Goal: Information Seeking & Learning: Check status

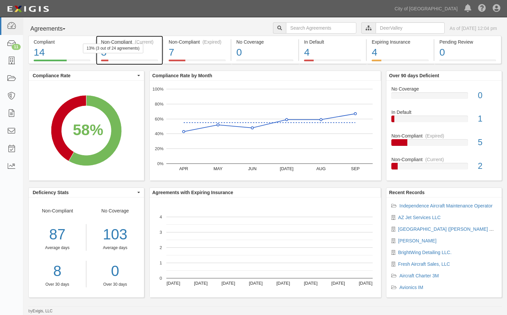
click at [148, 55] on div "3" at bounding box center [129, 52] width 57 height 14
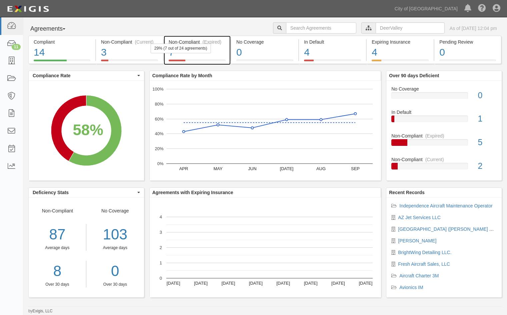
click at [213, 51] on div "7" at bounding box center [197, 52] width 57 height 14
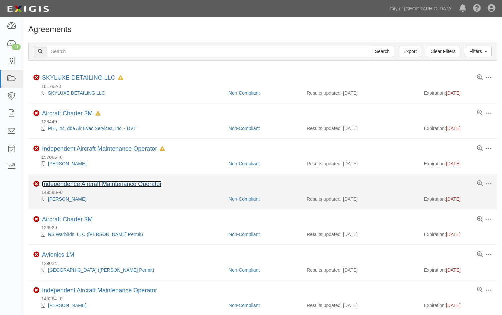
click at [88, 183] on link "Independence Aircraft Maintenance Operator" at bounding box center [102, 184] width 120 height 7
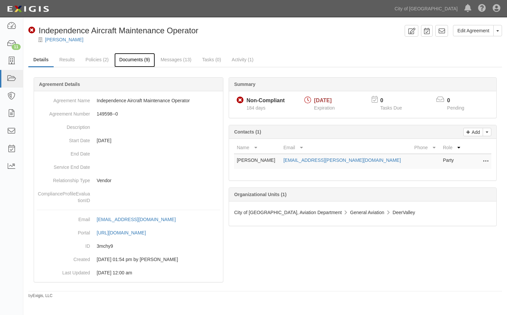
click at [134, 60] on link "Documents (9)" at bounding box center [134, 60] width 41 height 14
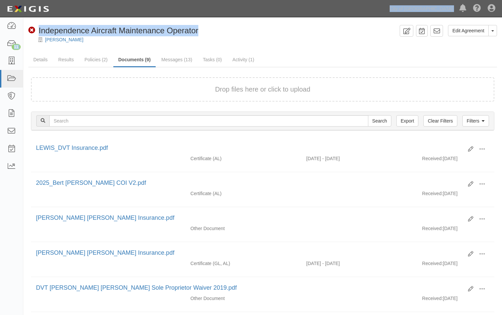
drag, startPoint x: 269, startPoint y: 8, endPoint x: 342, endPoint y: 18, distance: 73.2
click at [342, 18] on body "Toggle navigation Dashboard 11 Inbox Parties Agreements Coverages Documents Mes…" at bounding box center [251, 246] width 502 height 492
drag, startPoint x: 342, startPoint y: 18, endPoint x: 300, endPoint y: 12, distance: 42.3
click at [300, 12] on div "Dashboard 11 Inbox Parties Agreements Coverages Documents Messages Tasks Report…" at bounding box center [251, 8] width 492 height 17
drag, startPoint x: 278, startPoint y: 10, endPoint x: 275, endPoint y: 21, distance: 11.1
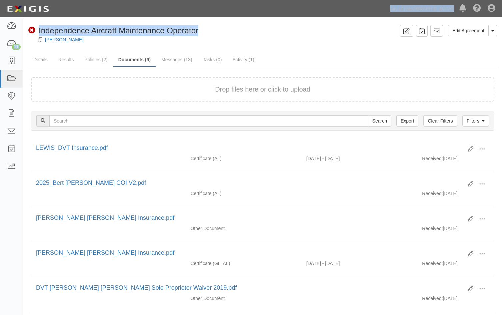
click at [275, 21] on body "Toggle navigation Dashboard 11 Inbox Parties Agreements Coverages Documents Mes…" at bounding box center [251, 246] width 502 height 492
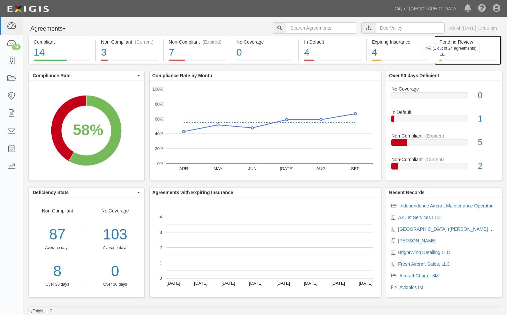
click at [489, 54] on div "1" at bounding box center [467, 52] width 57 height 14
